Goal: Find specific page/section: Find specific page/section

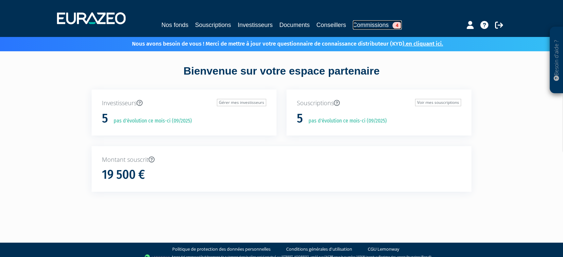
click at [380, 26] on link "Commissions 4" at bounding box center [377, 24] width 49 height 9
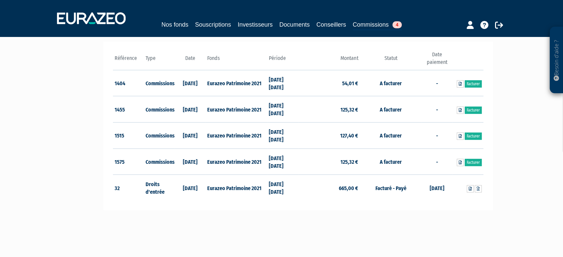
scroll to position [123, 0]
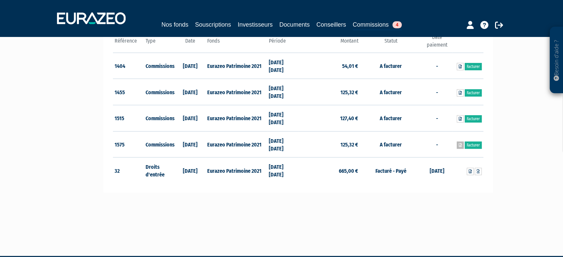
click at [457, 143] on link at bounding box center [460, 145] width 7 height 7
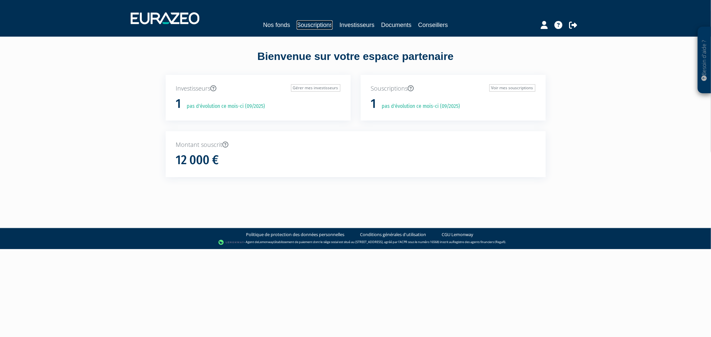
click at [297, 28] on link "Souscriptions" at bounding box center [315, 24] width 36 height 9
